Goal: Task Accomplishment & Management: Use online tool/utility

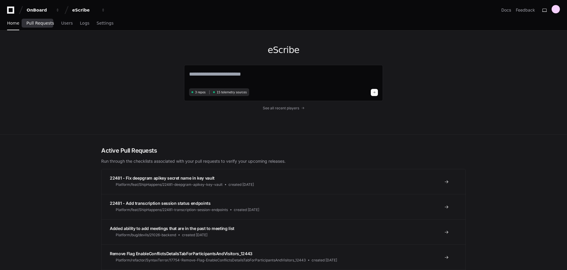
click at [35, 21] on span "Pull Requests" at bounding box center [40, 23] width 28 height 4
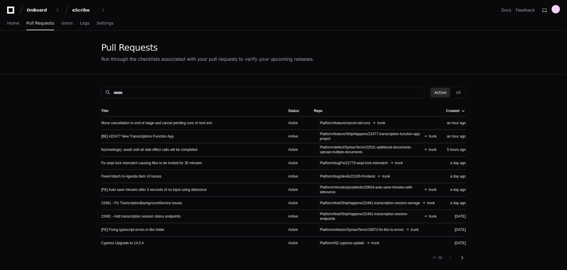
click at [60, 97] on app-pull-request-list-page "Pull Requests Run through the checklists associated with your pull requests to …" at bounding box center [283, 187] width 567 height 314
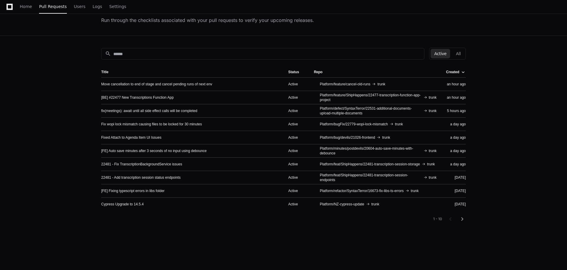
scroll to position [59, 0]
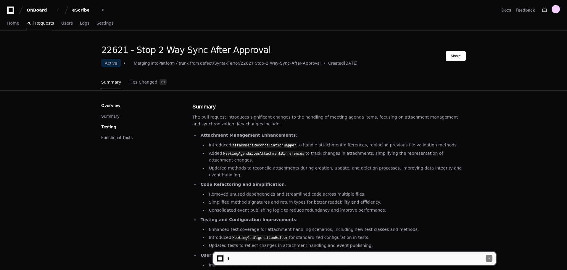
click at [289, 255] on textarea at bounding box center [356, 258] width 260 height 13
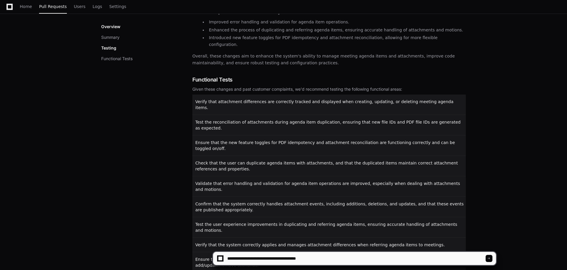
scroll to position [256, 0]
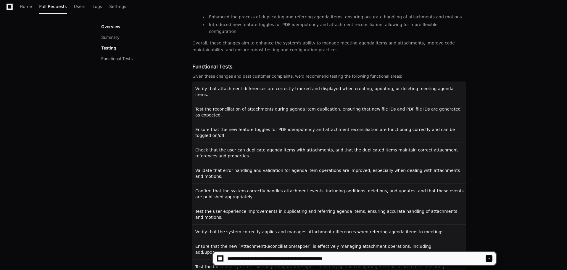
type textarea "**********"
